Goal: Navigation & Orientation: Find specific page/section

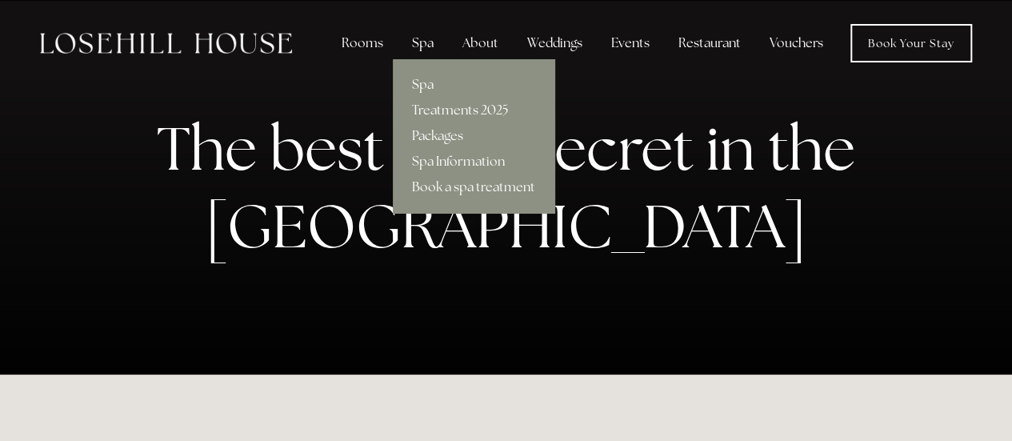
click at [422, 44] on div "Spa" at bounding box center [422, 43] width 47 height 32
click at [422, 83] on link "Spa" at bounding box center [474, 85] width 162 height 26
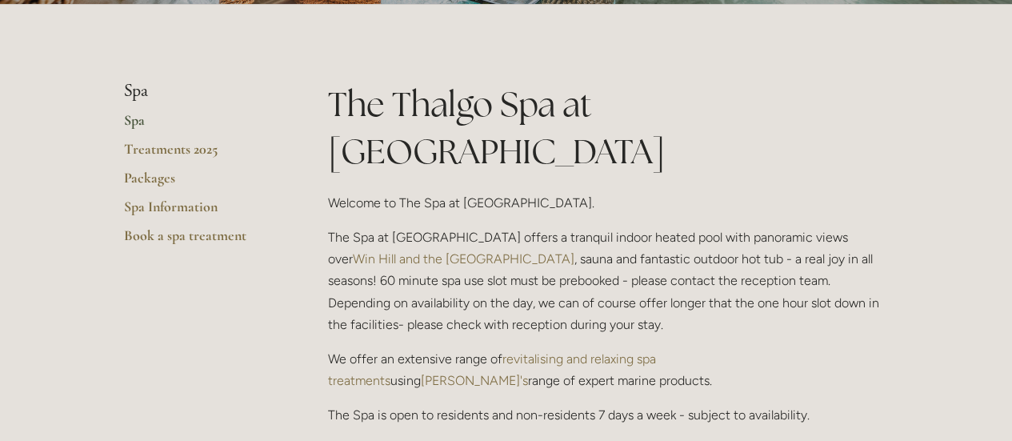
scroll to position [268, 0]
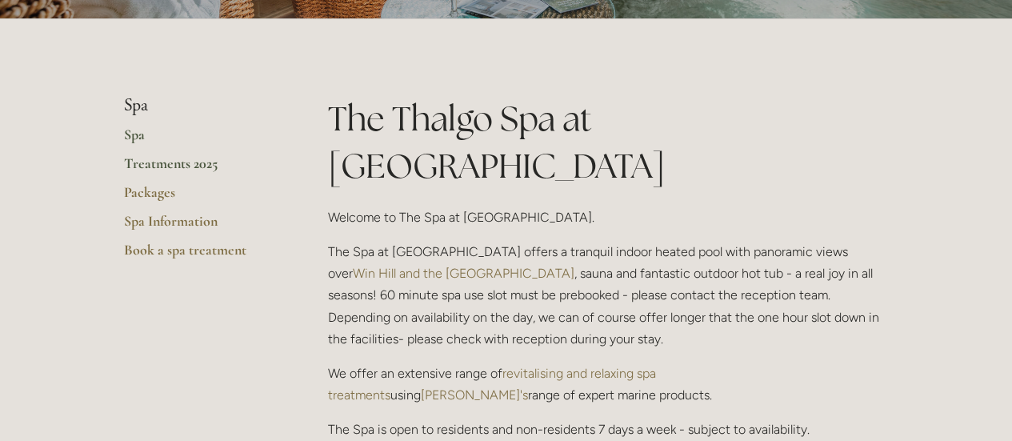
click at [176, 164] on link "Treatments 2025" at bounding box center [200, 168] width 153 height 29
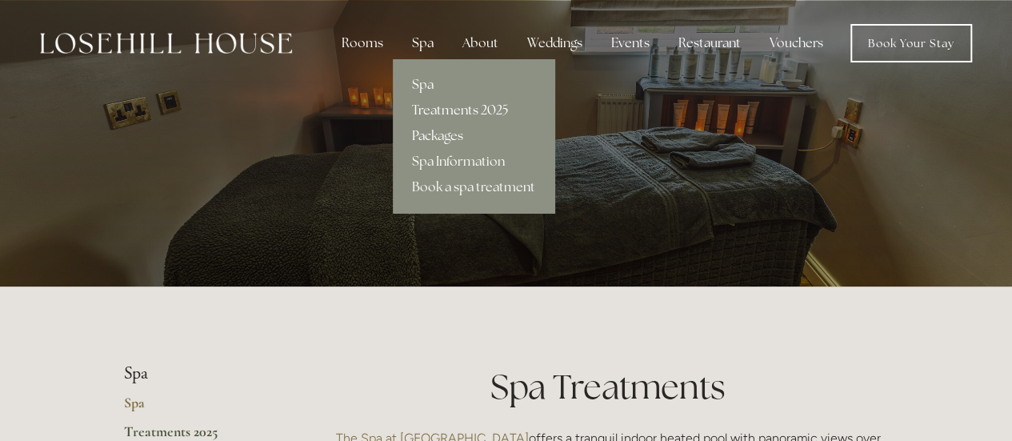
click at [432, 134] on link "Packages" at bounding box center [474, 136] width 162 height 26
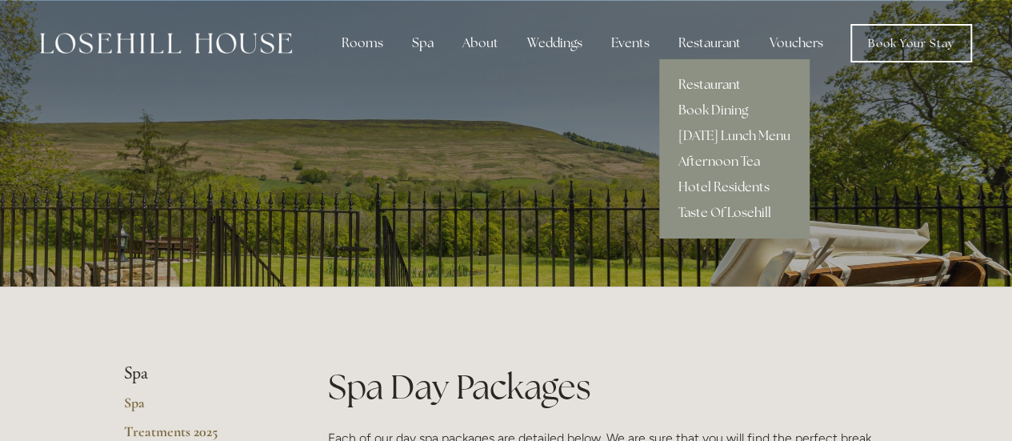
click at [693, 82] on link "Restaurant" at bounding box center [734, 85] width 150 height 26
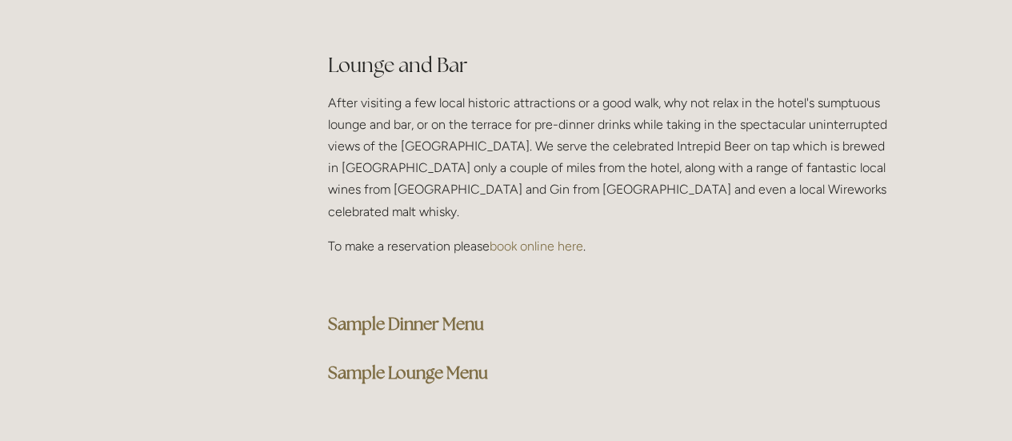
scroll to position [4020, 0]
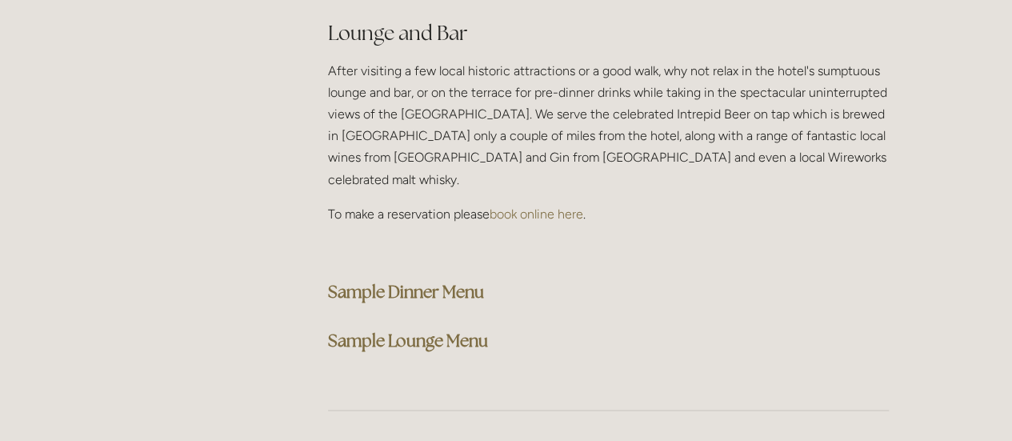
click at [397, 330] on strong "Sample Lounge Menu" at bounding box center [408, 341] width 160 height 22
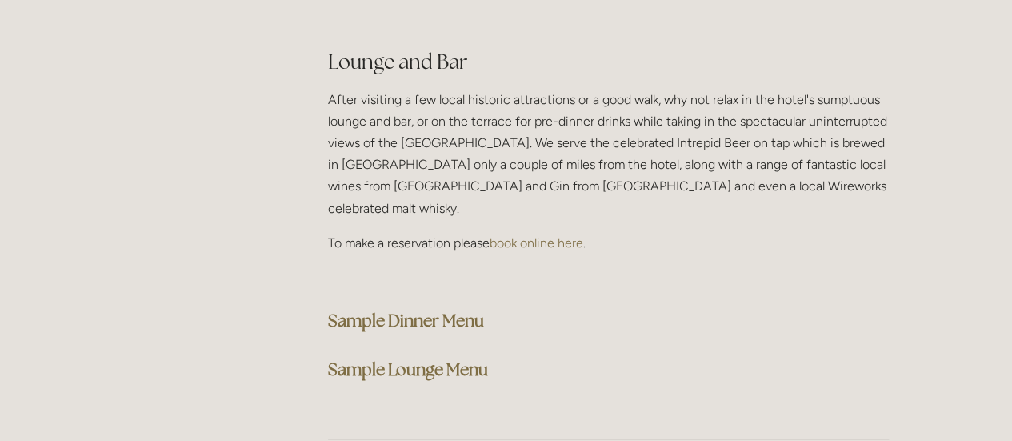
scroll to position [4000, 0]
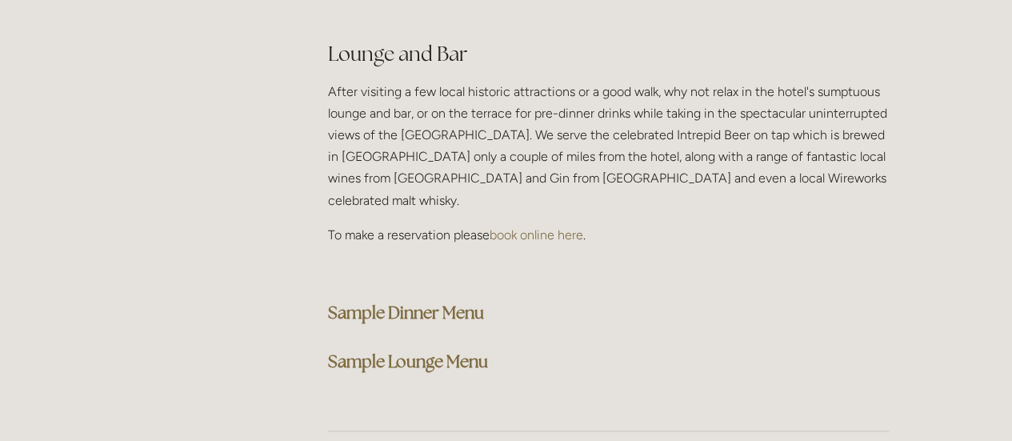
click at [349, 350] on strong "Sample Lounge Menu" at bounding box center [408, 361] width 160 height 22
